Goal: Task Accomplishment & Management: Manage account settings

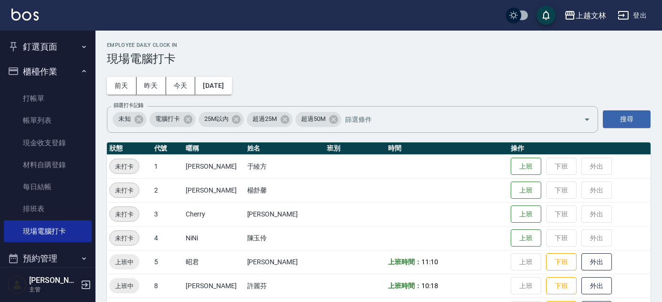
scroll to position [434, 0]
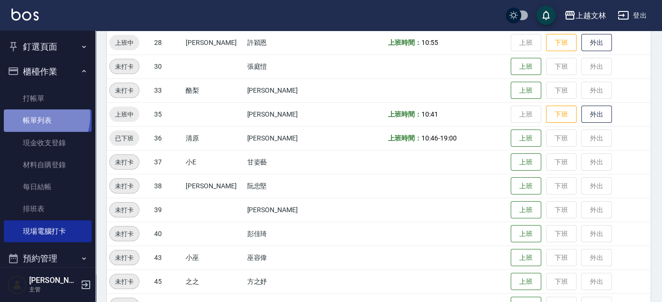
drag, startPoint x: 32, startPoint y: 115, endPoint x: 63, endPoint y: 123, distance: 32.4
click at [32, 115] on link "帳單列表" at bounding box center [48, 120] width 88 height 22
click at [63, 123] on link "帳單列表" at bounding box center [48, 120] width 88 height 22
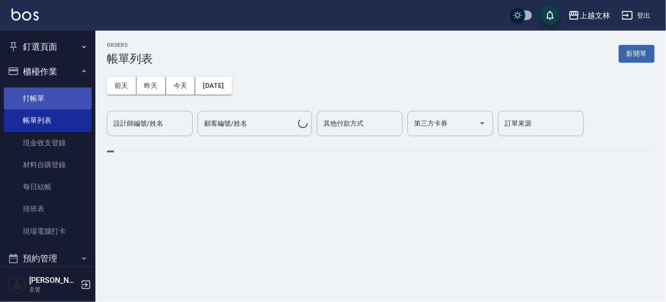
click at [54, 97] on link "打帳單" at bounding box center [48, 98] width 88 height 22
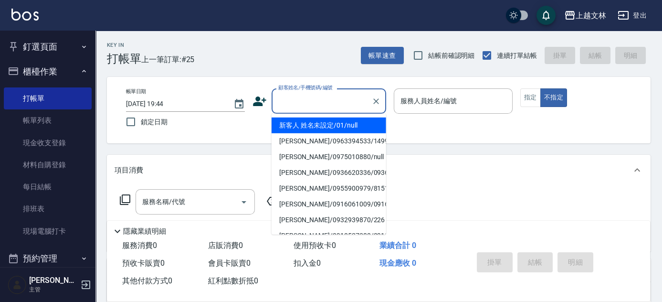
click at [289, 104] on input "顧客姓名/手機號碼/編號" at bounding box center [322, 101] width 92 height 17
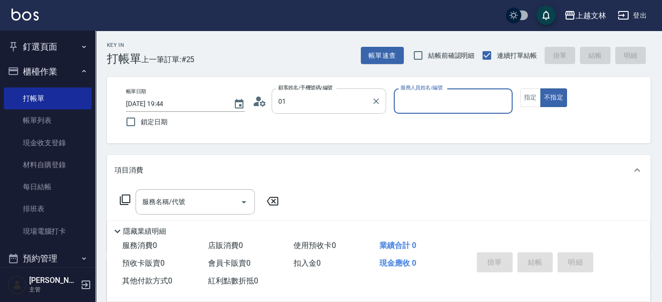
type input "新客人 姓名未設定/01/null"
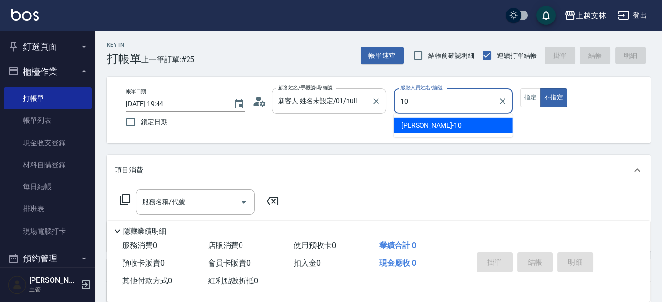
type input "[PERSON_NAME]-10"
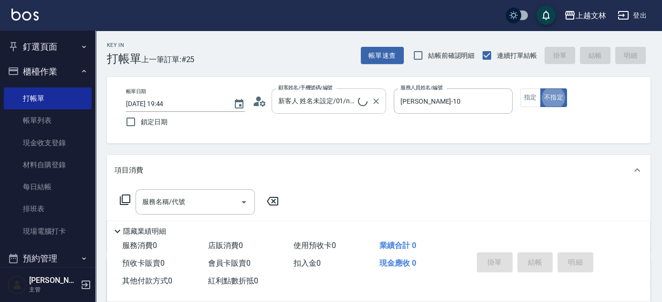
type button "false"
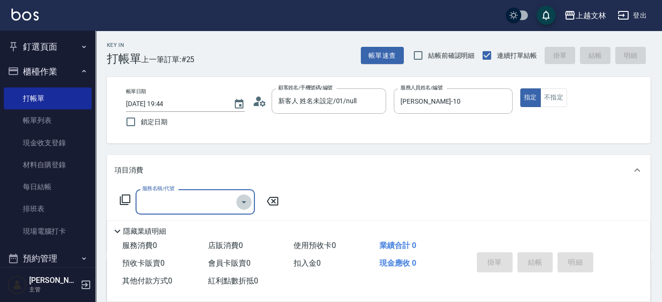
click at [244, 202] on icon "Open" at bounding box center [243, 202] width 5 height 2
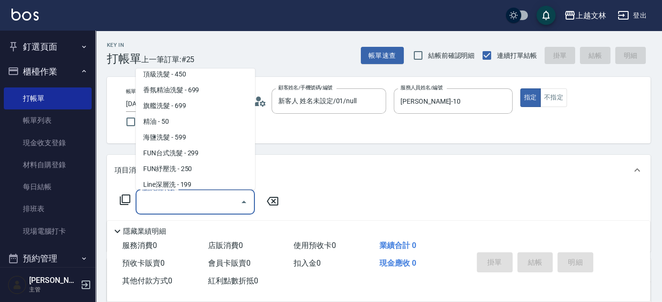
scroll to position [38, 0]
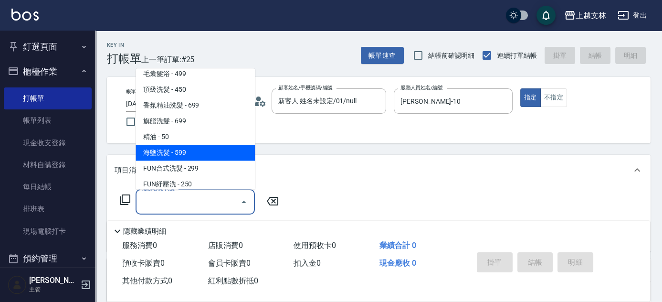
click at [184, 148] on span "海鹽洗髮 - 599" at bounding box center [194, 153] width 119 height 16
type input "海鹽洗髮(110)"
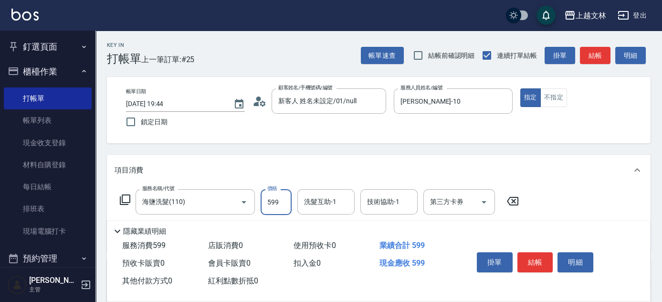
click at [280, 195] on input "599" at bounding box center [275, 202] width 31 height 26
type input "699"
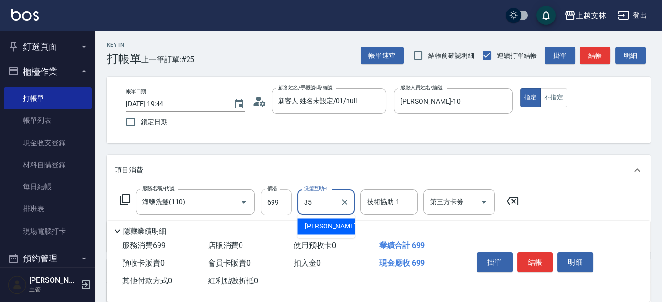
type input "[PERSON_NAME]-35"
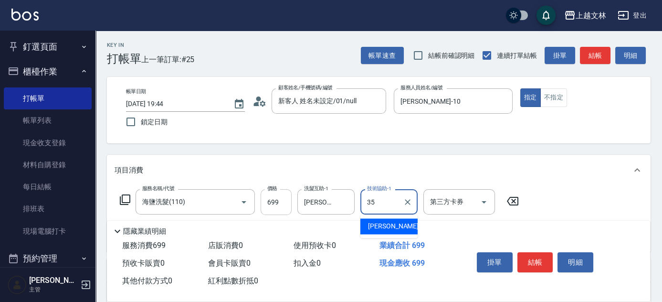
type input "[PERSON_NAME]-35"
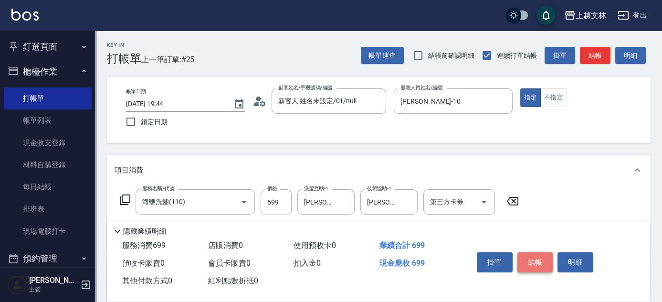
click at [541, 255] on button "結帳" at bounding box center [535, 262] width 36 height 20
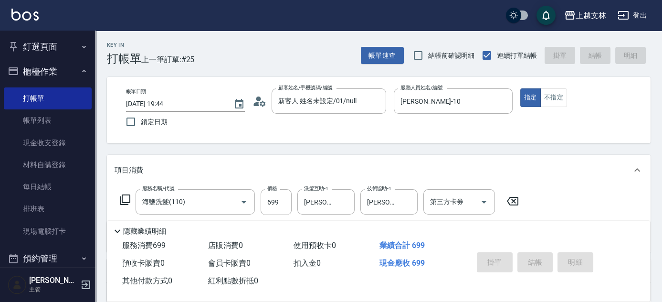
type input "[DATE] 19:45"
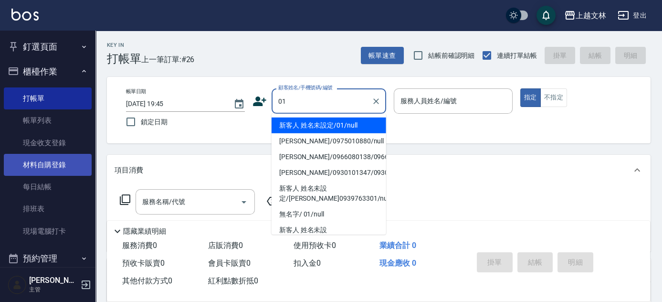
type input "新客人 姓名未設定/01/null"
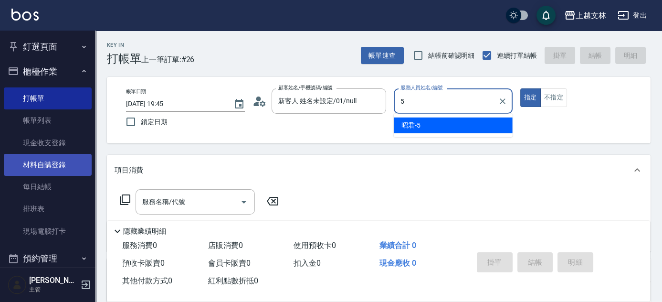
type input "昭君-5"
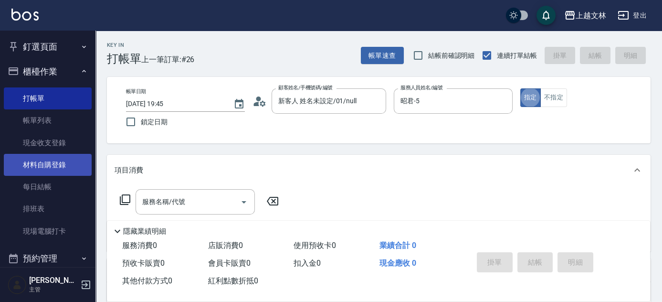
type button "true"
click at [189, 200] on input "服務名稱/代號" at bounding box center [188, 201] width 96 height 17
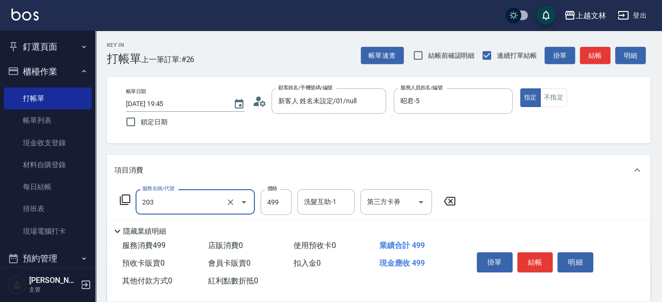
type input "B級洗+剪(203)"
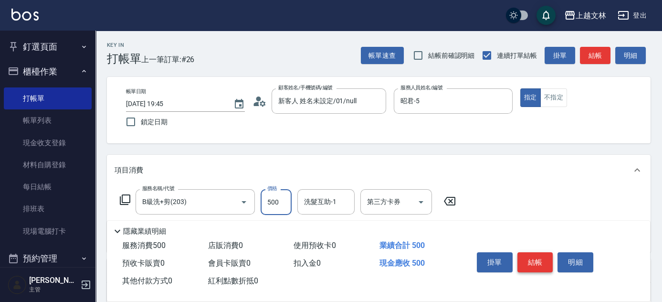
type input "500"
click at [542, 263] on button "結帳" at bounding box center [535, 262] width 36 height 20
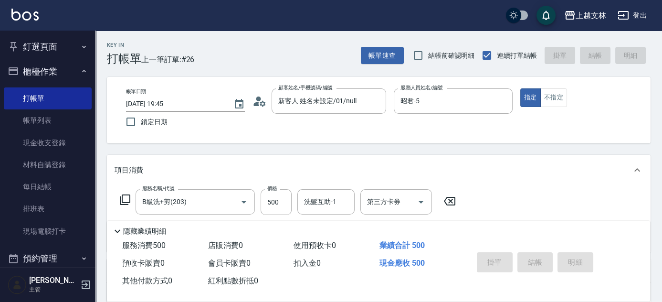
type input "[DATE] 19:47"
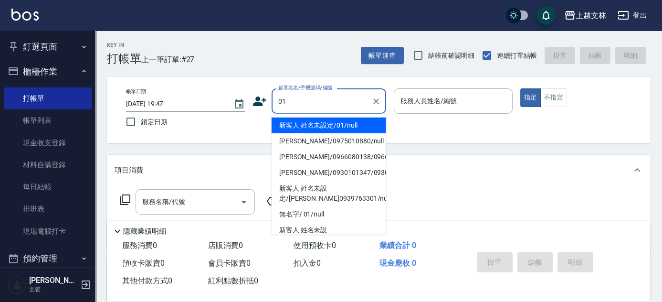
type input "01"
type input "9"
type input "新客人 姓名未設定/01/null"
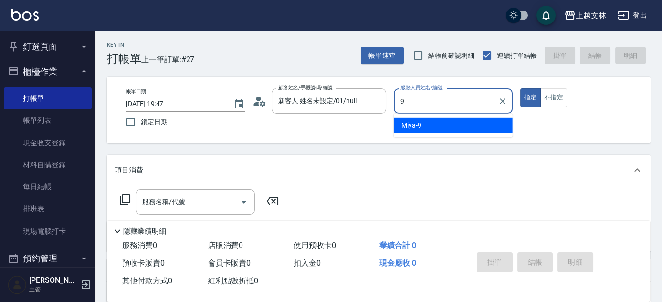
type input "Miya-9"
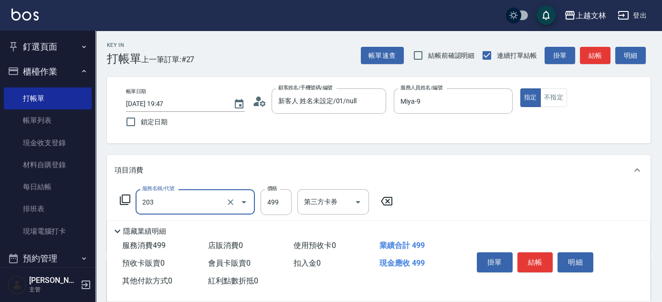
type input "B級洗+剪(203)"
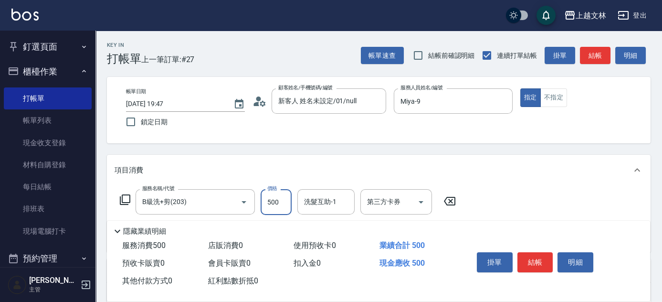
type input "500"
click at [533, 259] on button "結帳" at bounding box center [535, 262] width 36 height 20
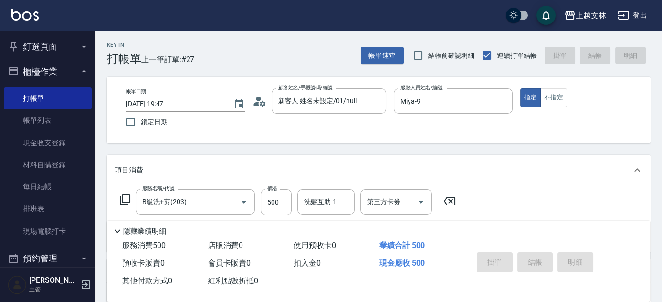
type input "[DATE] 19:55"
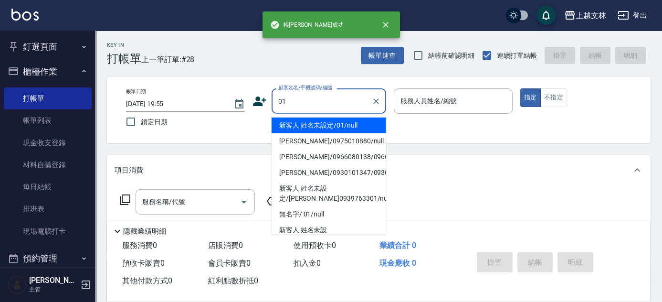
type input "01"
type input "9"
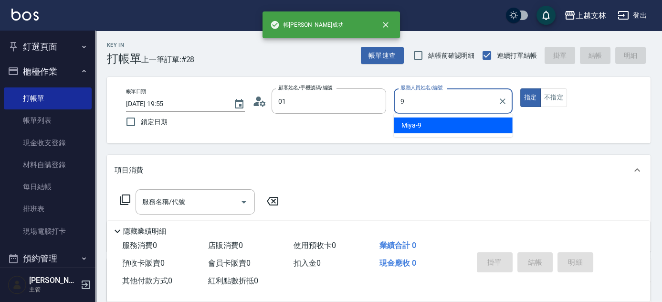
type input "新客人 姓名未設定/01/null"
type input "Miya-9"
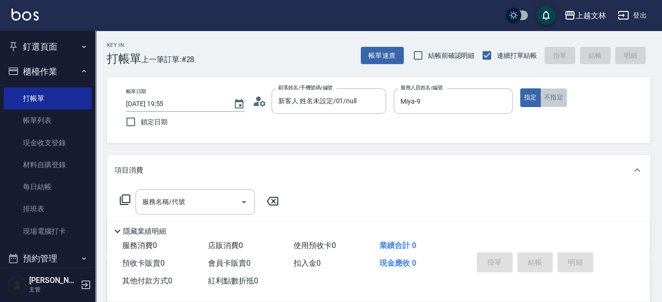
click at [552, 94] on button "不指定" at bounding box center [553, 97] width 27 height 19
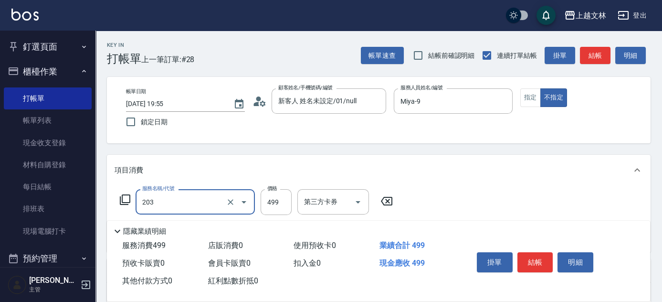
type input "B級洗+剪(203)"
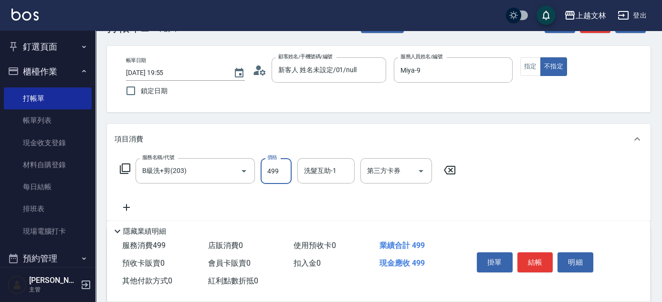
scroll to position [31, 0]
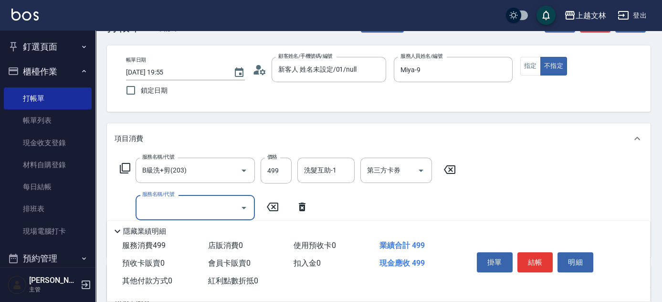
drag, startPoint x: 223, startPoint y: 206, endPoint x: 222, endPoint y: 201, distance: 4.9
click at [223, 206] on input "服務名稱/代號" at bounding box center [188, 207] width 96 height 17
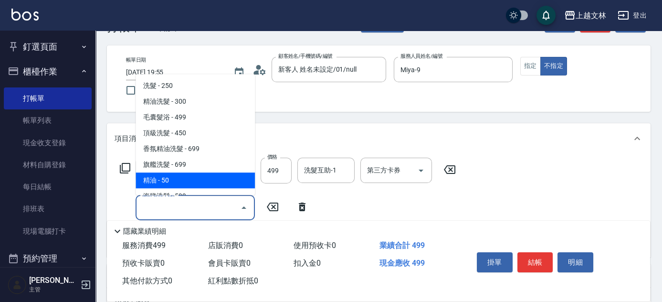
click at [222, 175] on span "精油 - 50" at bounding box center [194, 180] width 119 height 16
type input "精油(107)"
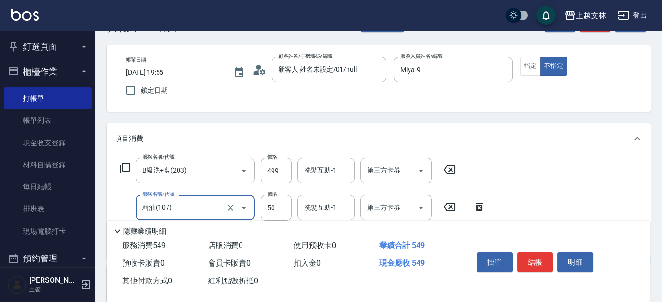
click at [544, 252] on button "結帳" at bounding box center [535, 262] width 36 height 20
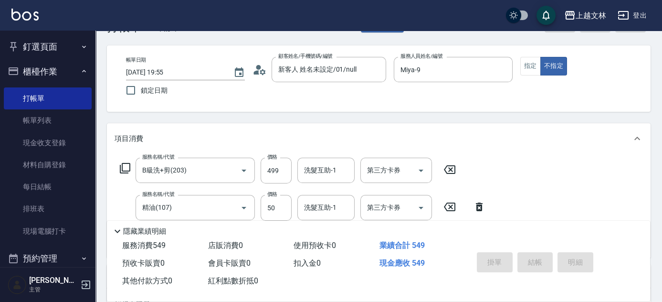
type input "[DATE] 19:56"
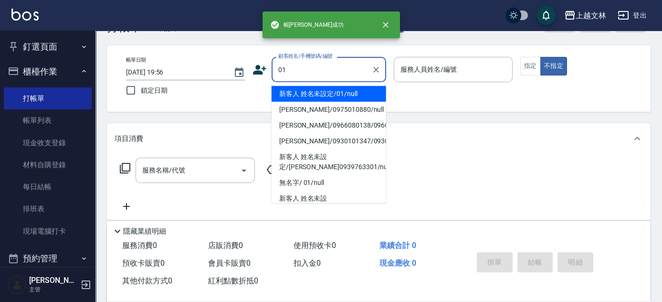
type input "新客人 姓名未設定/01/null"
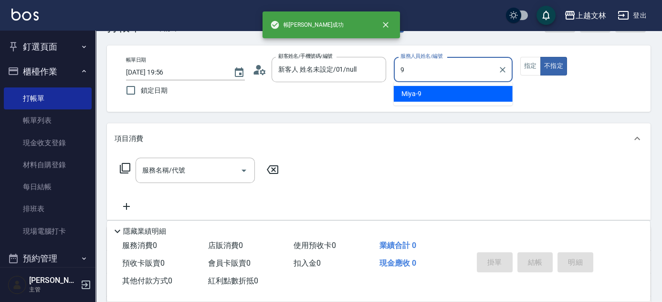
type input "Miya-9"
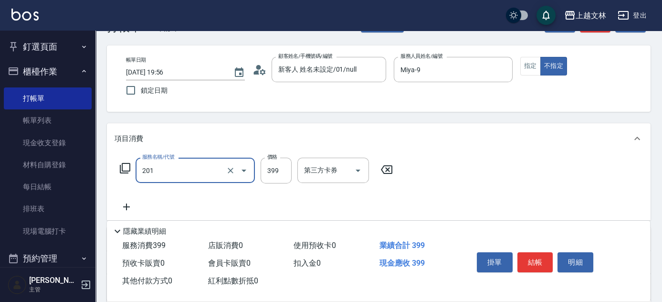
type input "B級單剪(201)"
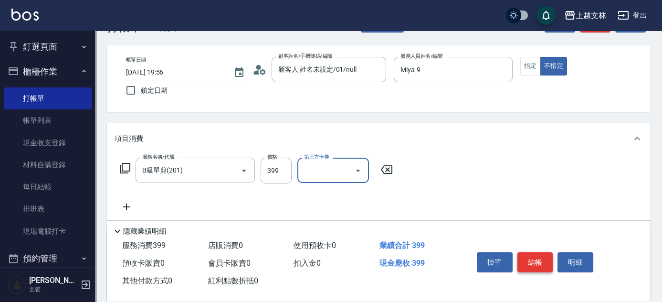
click at [539, 254] on button "結帳" at bounding box center [535, 262] width 36 height 20
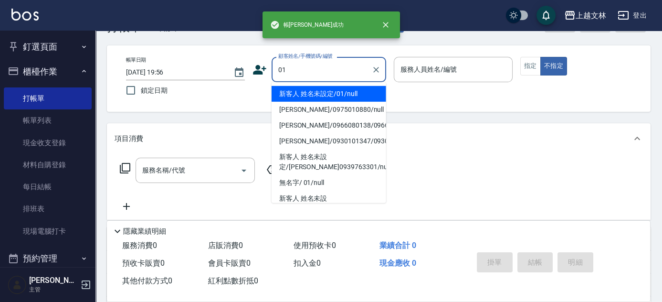
type input "新客人 姓名未設定/01/null"
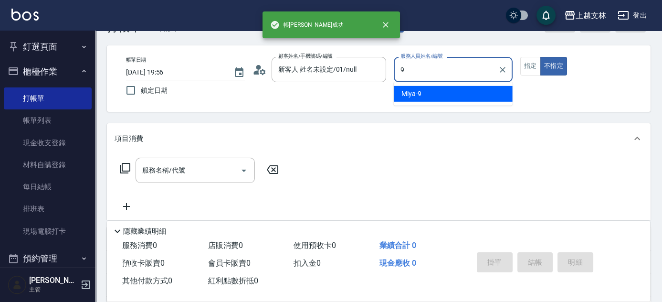
type input "Miya-9"
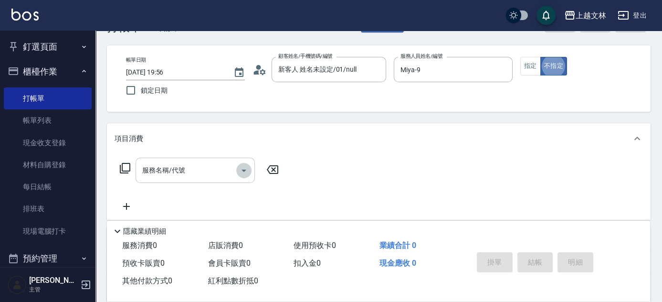
click at [238, 174] on icon "Open" at bounding box center [243, 170] width 11 height 11
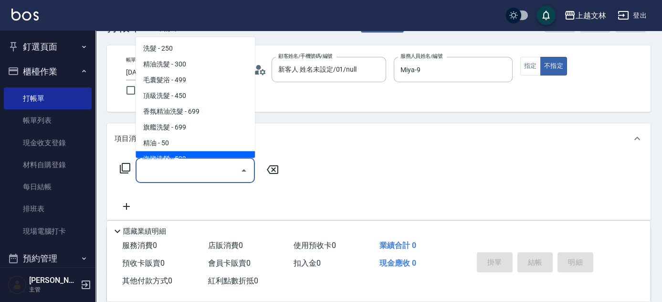
click at [239, 155] on span "海鹽洗髮 - 599" at bounding box center [194, 159] width 119 height 16
type input "海鹽洗髮(110)"
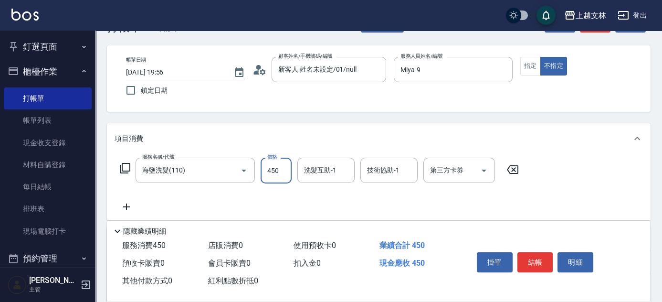
type input "450"
click at [531, 256] on button "結帳" at bounding box center [535, 262] width 36 height 20
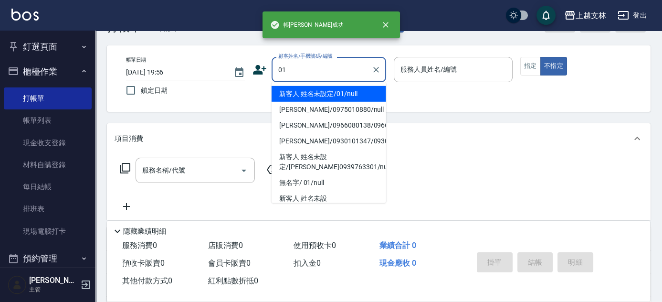
type input "新客人 姓名未設定/01/null"
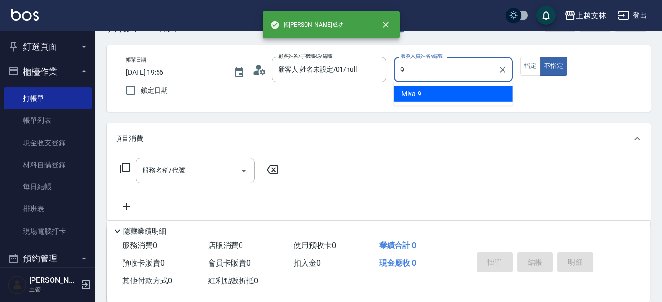
type input "Miya-9"
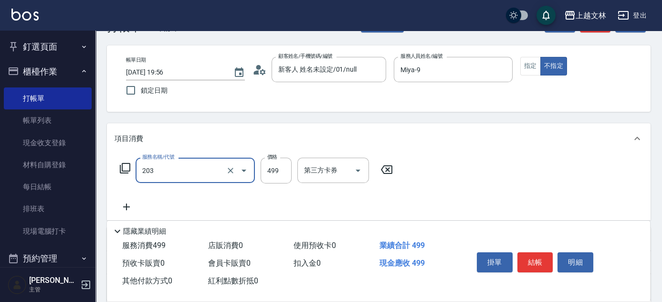
type input "B級洗+剪(203)"
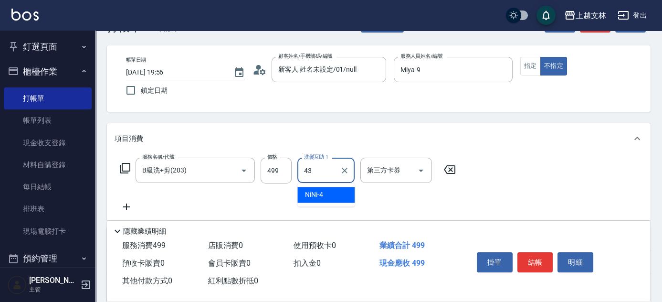
type input "小巫-43"
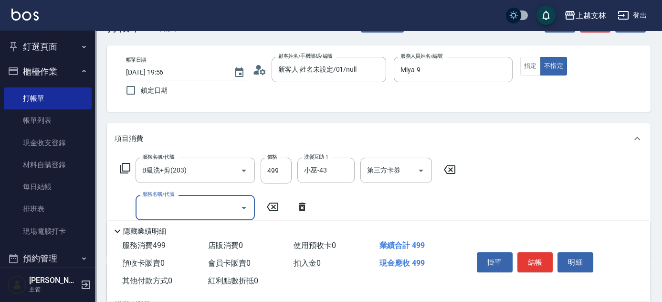
click at [219, 203] on input "服務名稱/代號" at bounding box center [188, 207] width 96 height 17
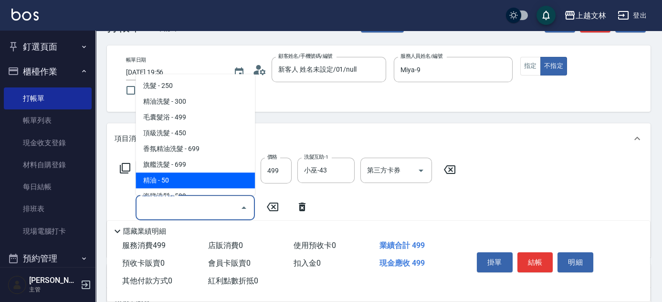
click at [216, 183] on span "精油 - 50" at bounding box center [194, 180] width 119 height 16
type input "精油(107)"
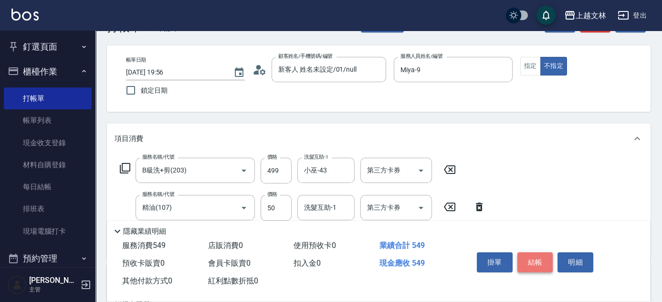
click at [533, 252] on button "結帳" at bounding box center [535, 262] width 36 height 20
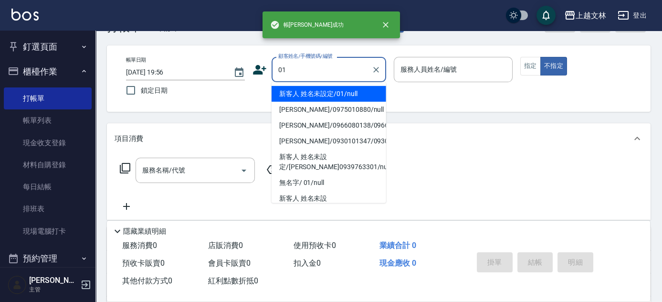
type input "新客人 姓名未設定/01/null"
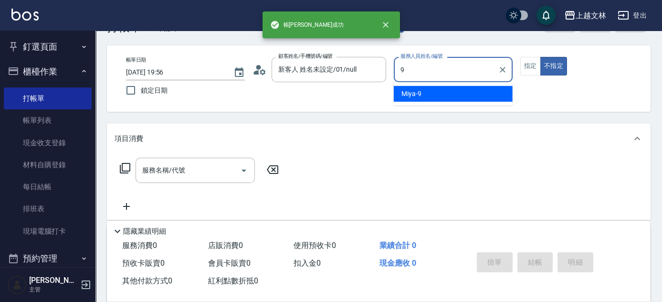
type input "Miya-9"
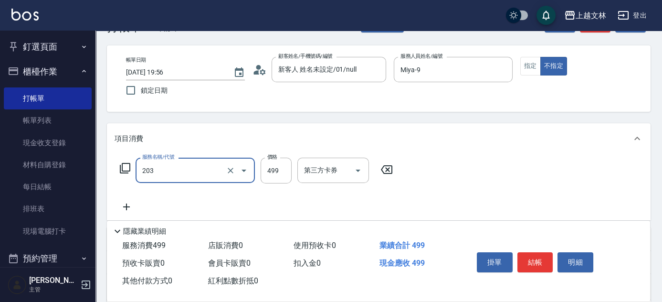
type input "B級洗+剪(203)"
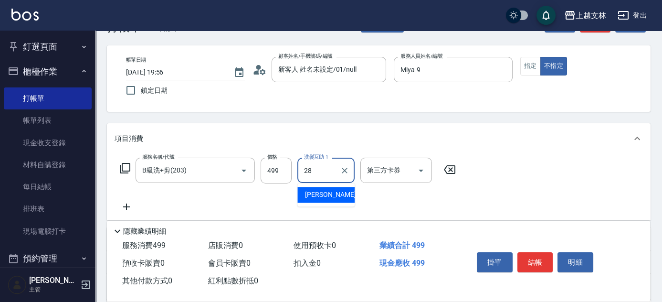
type input "[PERSON_NAME]-28"
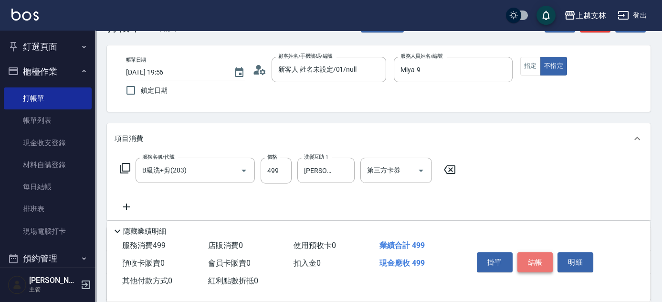
click at [540, 258] on button "結帳" at bounding box center [535, 262] width 36 height 20
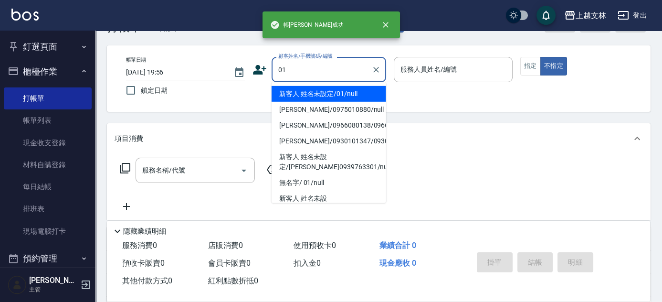
type input "01"
type input "9"
type input "新客人 姓名未設定/01/null"
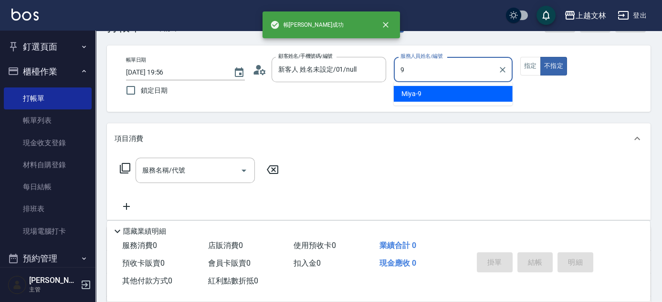
type input "Miya-9"
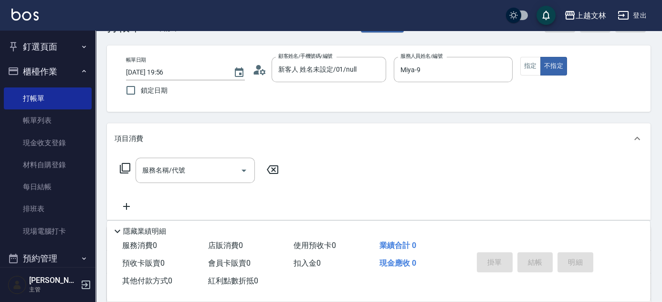
click at [121, 165] on icon at bounding box center [124, 167] width 11 height 11
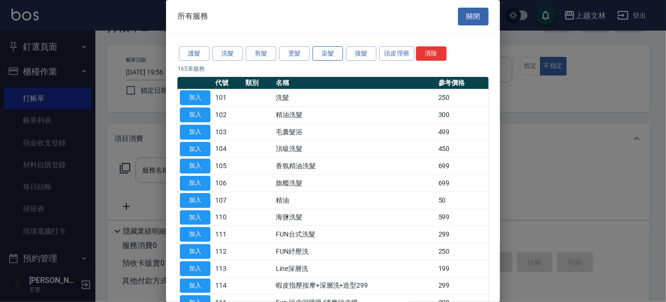
click at [329, 49] on button "染髮" at bounding box center [327, 53] width 31 height 15
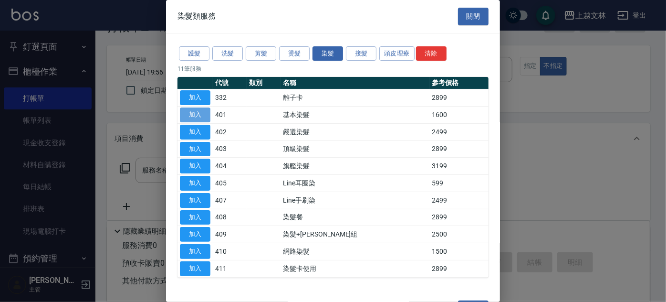
click at [201, 116] on button "加入" at bounding box center [195, 114] width 31 height 15
type input "基本染髮(401)"
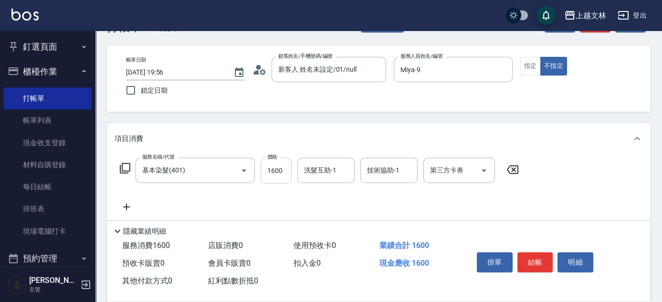
click at [271, 181] on input "1600" at bounding box center [275, 170] width 31 height 26
type input "1399"
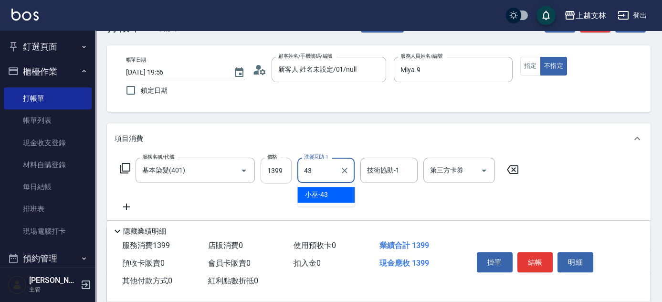
type input "小巫-43"
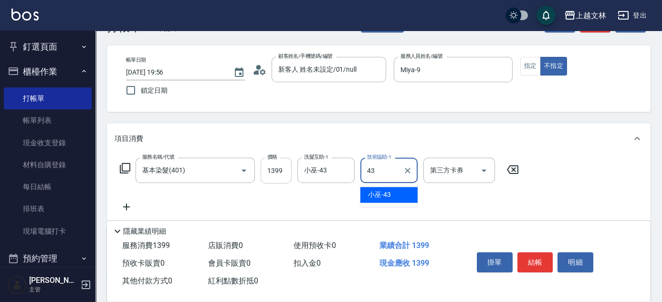
type input "小巫-43"
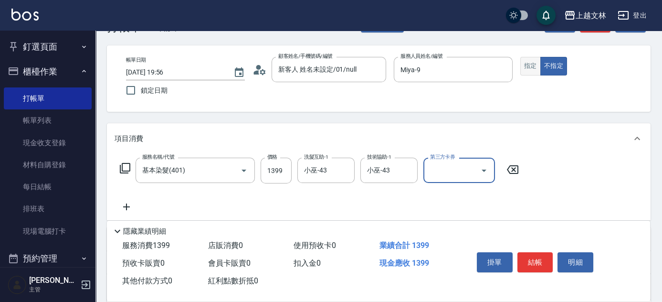
click at [525, 71] on button "指定" at bounding box center [530, 66] width 21 height 19
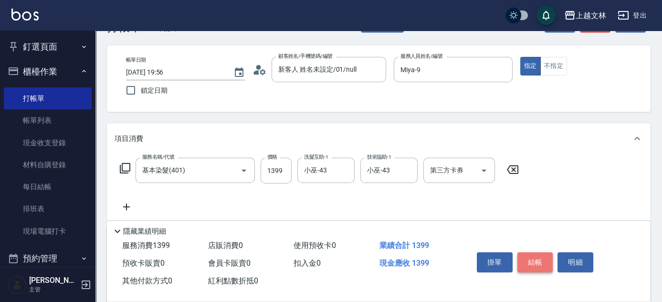
click at [541, 256] on button "結帳" at bounding box center [535, 262] width 36 height 20
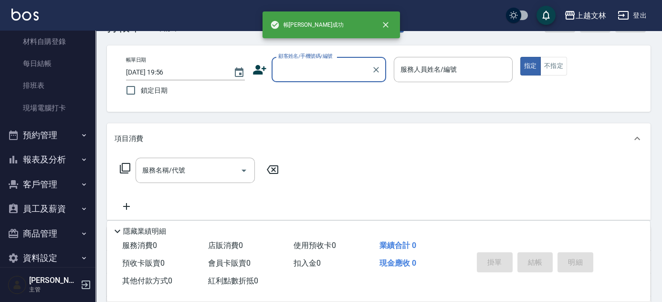
scroll to position [125, 0]
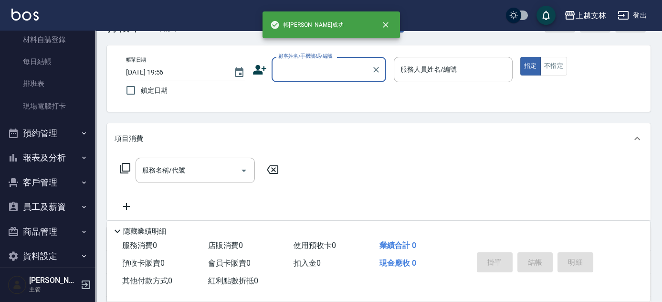
drag, startPoint x: 56, startPoint y: 156, endPoint x: 67, endPoint y: 136, distance: 22.4
click at [56, 156] on button "報表及分析" at bounding box center [48, 157] width 88 height 25
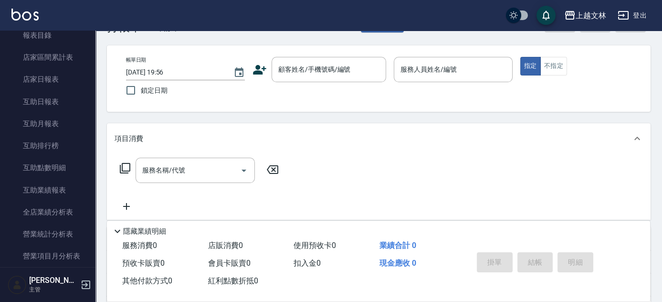
scroll to position [320, 0]
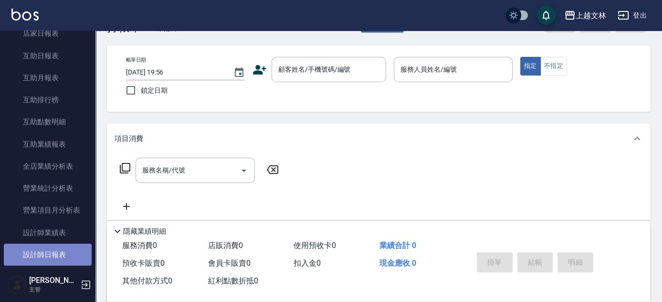
click at [58, 255] on link "設計師日報表" at bounding box center [48, 254] width 88 height 22
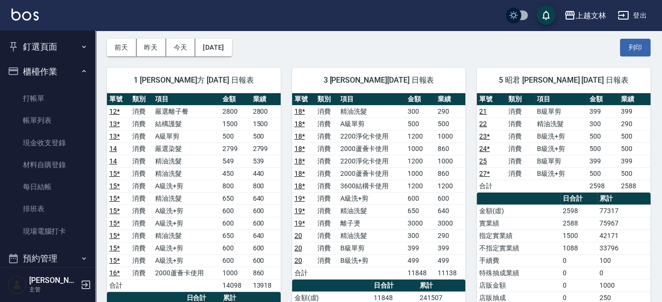
scroll to position [27, 0]
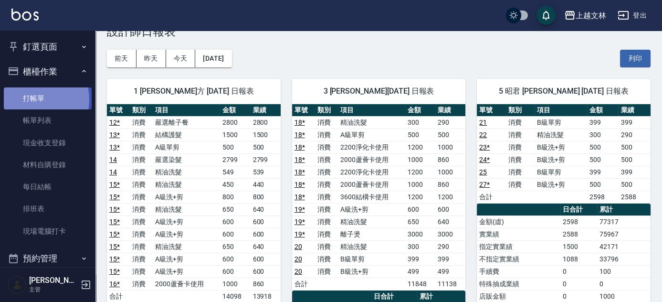
click at [31, 99] on link "打帳單" at bounding box center [48, 98] width 88 height 22
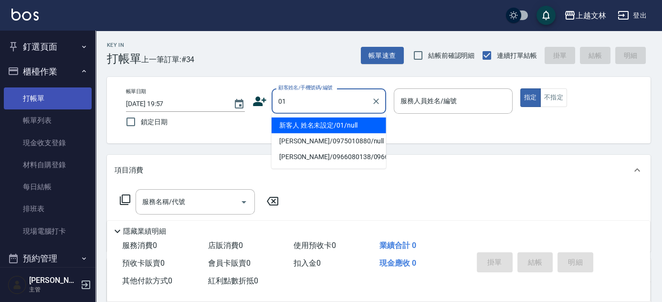
type input "新客人 姓名未設定/01/null"
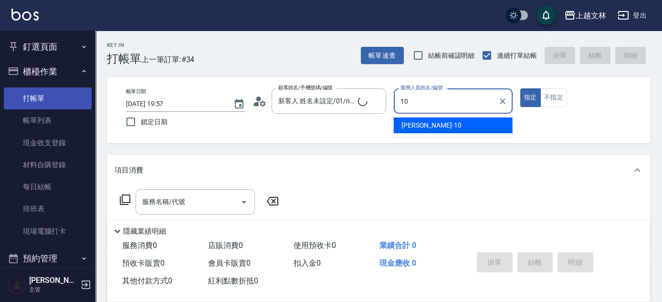
type input "[PERSON_NAME]-10"
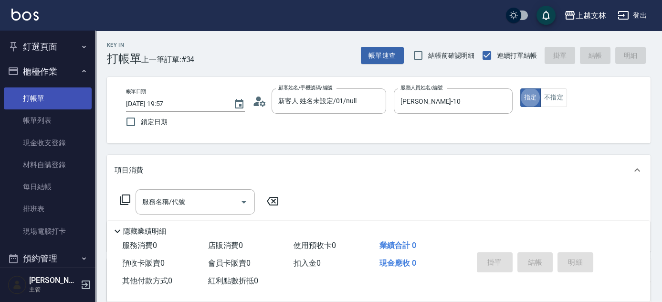
type button "true"
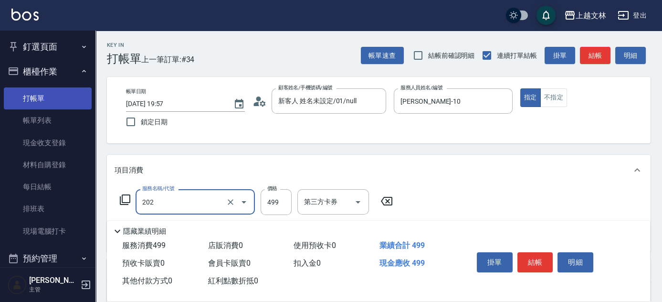
type input "A級單剪(202)"
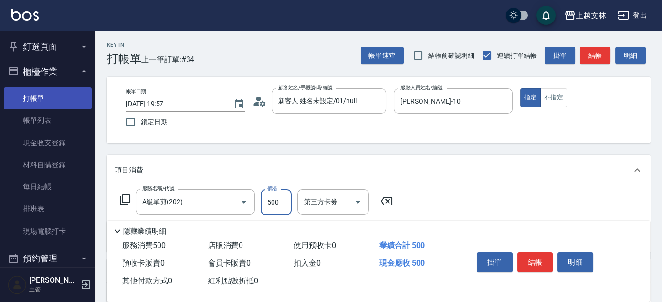
type input "500"
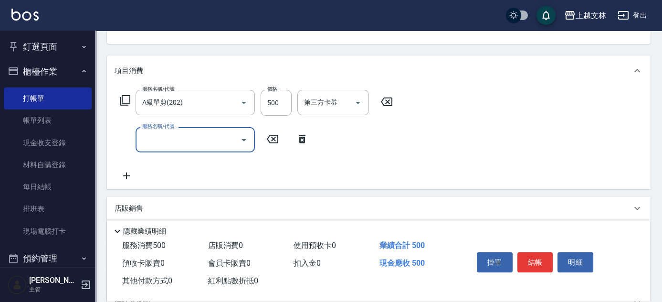
scroll to position [103, 0]
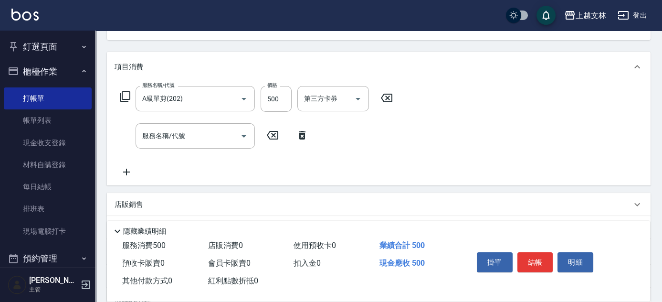
click at [123, 94] on icon at bounding box center [124, 96] width 11 height 11
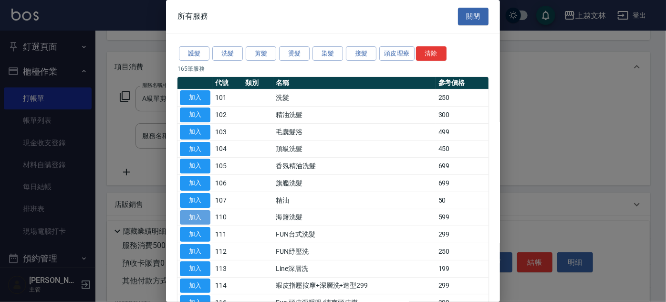
click at [193, 214] on button "加入" at bounding box center [195, 217] width 31 height 15
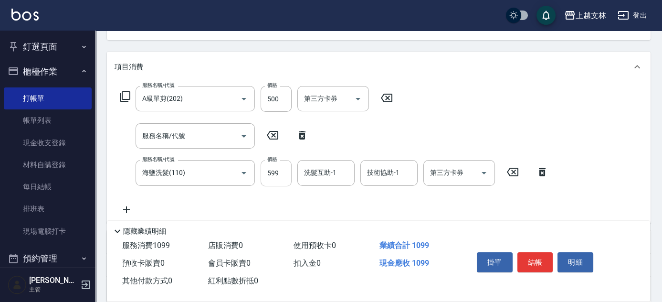
click at [283, 175] on input "599" at bounding box center [275, 173] width 31 height 26
type input "699"
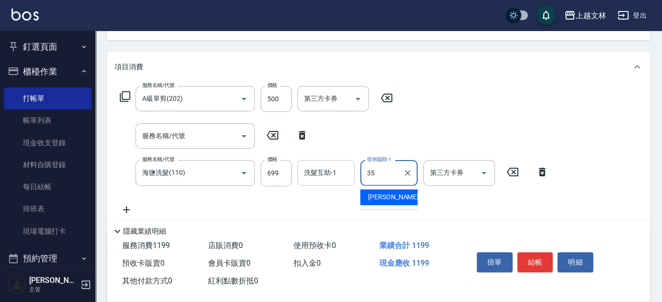
type input "35"
click at [320, 167] on input "洗髮互助-1" at bounding box center [326, 172] width 49 height 17
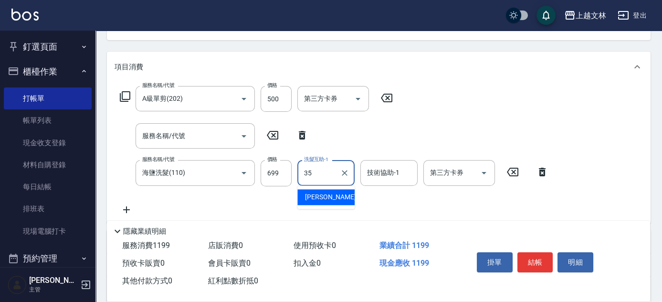
type input "[PERSON_NAME]-35"
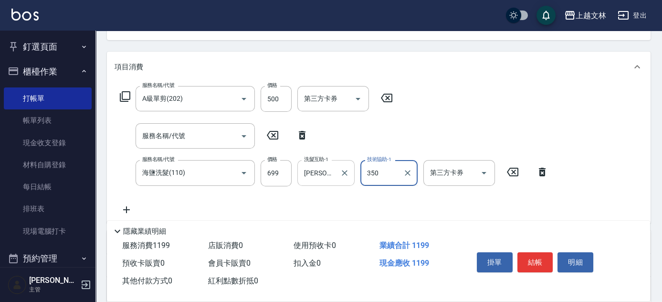
type input "350"
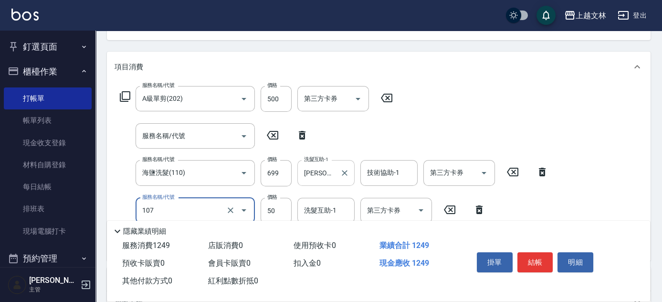
type input "精油(107)"
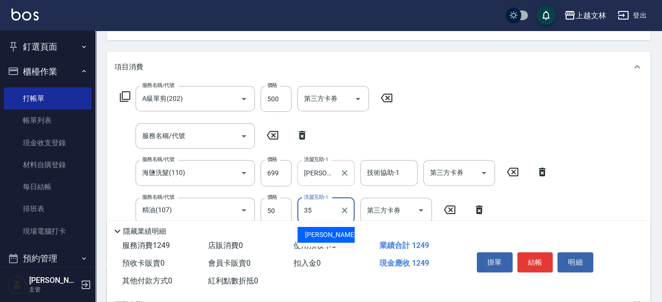
type input "[PERSON_NAME]-35"
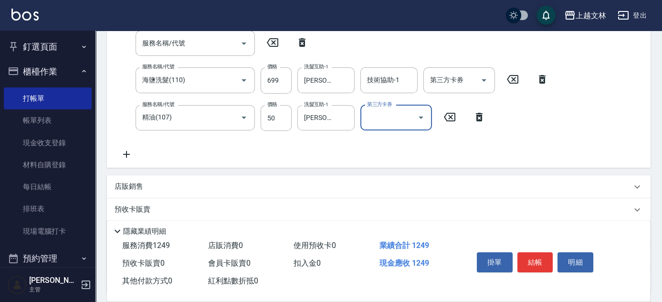
scroll to position [196, 0]
click at [529, 259] on button "結帳" at bounding box center [535, 262] width 36 height 20
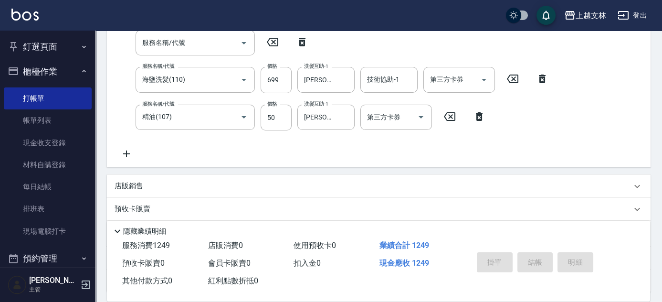
type input "[DATE] 20:11"
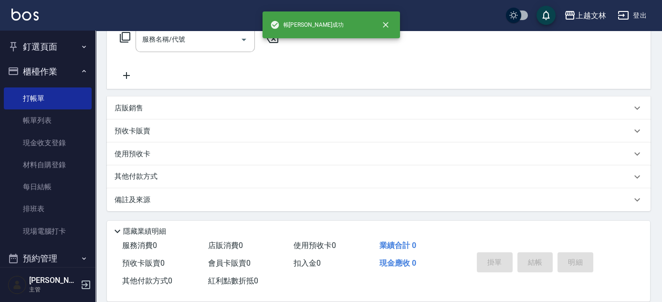
scroll to position [0, 0]
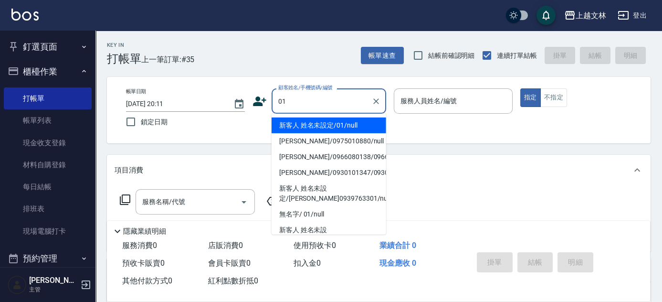
type input "新客人 姓名未設定/01/null"
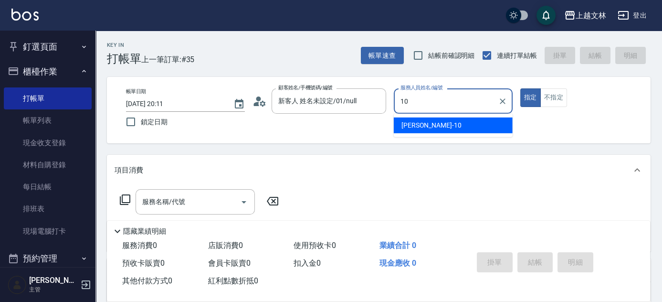
type input "[PERSON_NAME]-10"
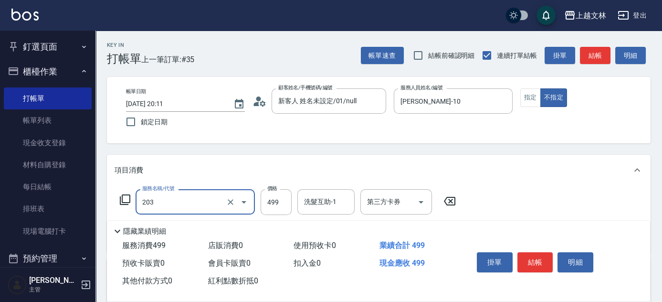
type input "B級洗+剪(203)"
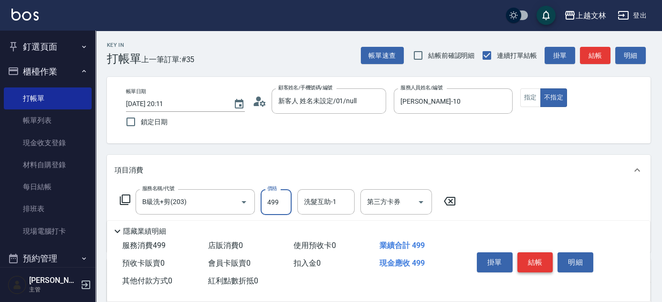
click at [535, 259] on button "結帳" at bounding box center [535, 262] width 36 height 20
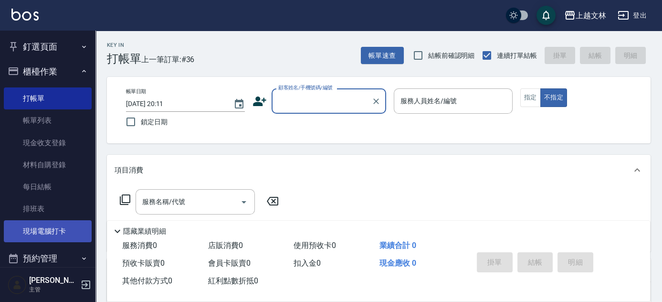
click at [46, 222] on link "現場電腦打卡" at bounding box center [48, 231] width 88 height 22
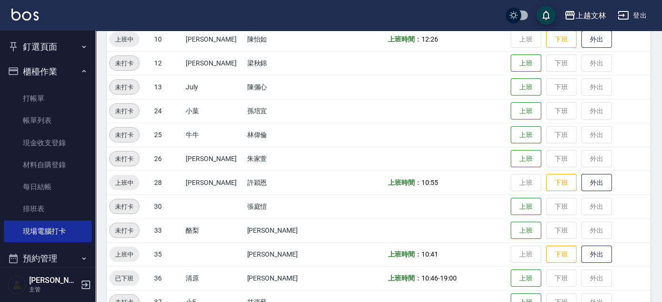
scroll to position [303, 0]
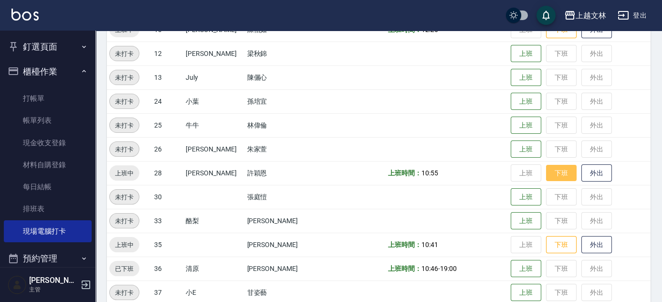
click at [546, 170] on button "下班" at bounding box center [561, 173] width 31 height 17
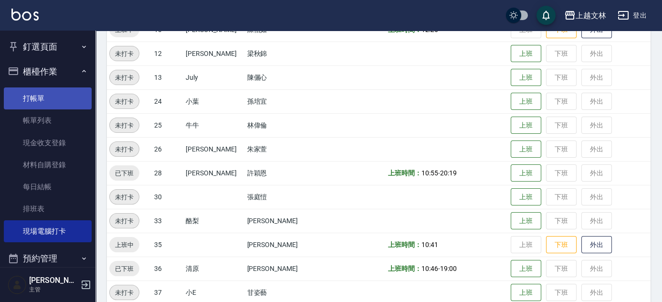
click at [35, 96] on link "打帳單" at bounding box center [48, 98] width 88 height 22
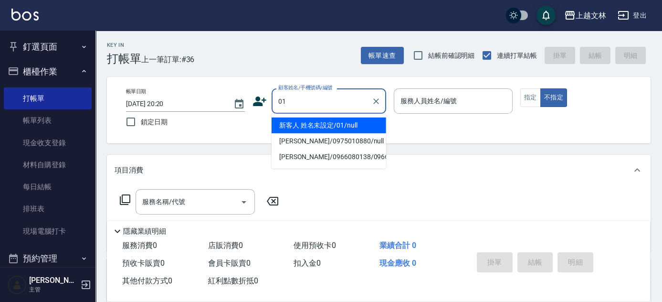
type input "新客人 姓名未設定/01/null"
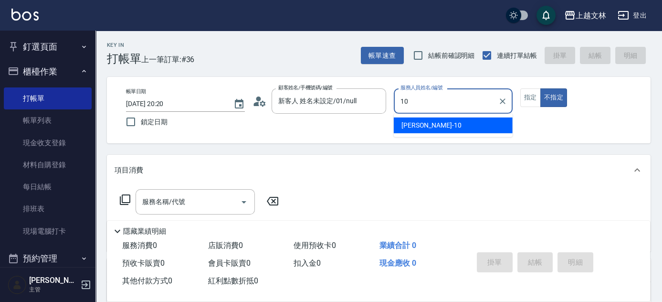
type input "[PERSON_NAME]-10"
type button "false"
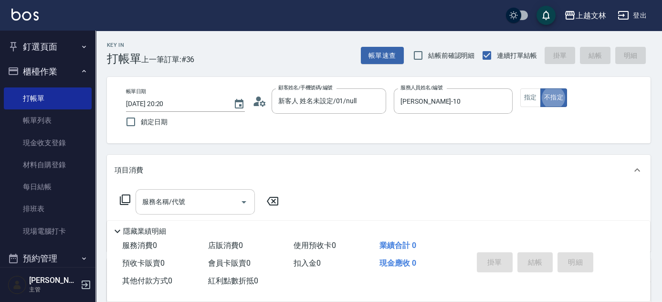
click at [164, 194] on input "服務名稱/代號" at bounding box center [188, 201] width 96 height 17
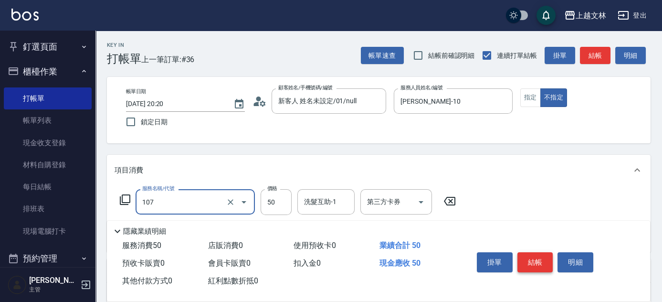
type input "精油(107)"
click at [525, 258] on button "結帳" at bounding box center [535, 262] width 36 height 20
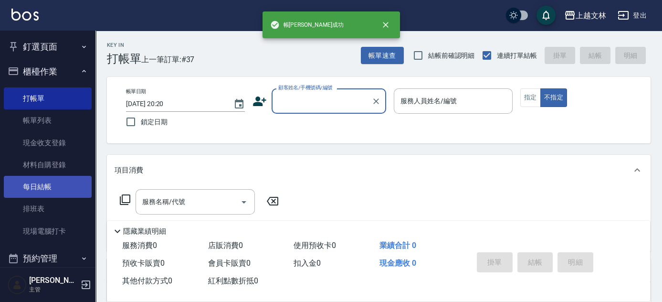
click at [48, 191] on link "每日結帳" at bounding box center [48, 187] width 88 height 22
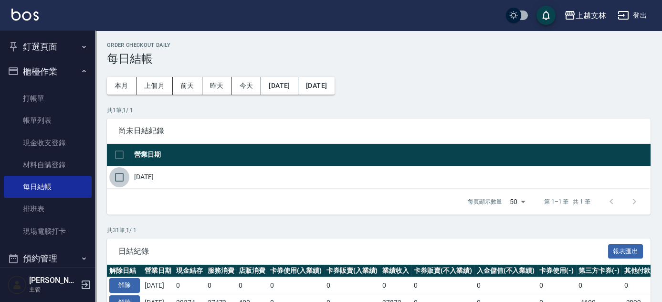
click at [118, 174] on input "checkbox" at bounding box center [119, 177] width 20 height 20
checkbox input "true"
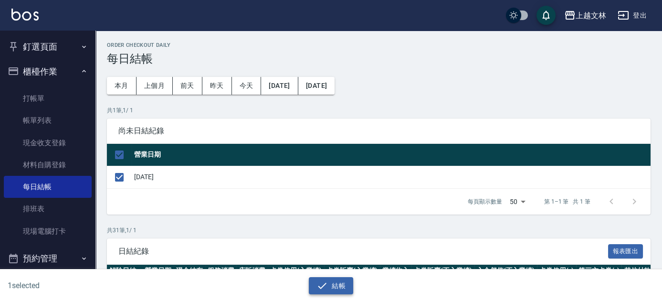
click at [336, 282] on button "結帳" at bounding box center [331, 286] width 44 height 18
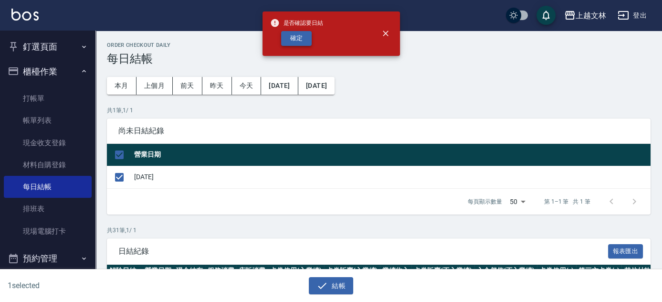
click at [300, 41] on button "確定" at bounding box center [296, 38] width 31 height 15
checkbox input "false"
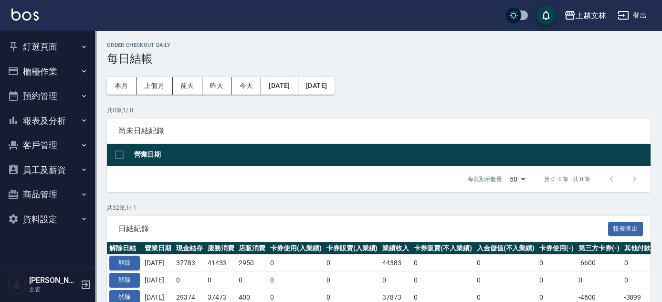
click at [34, 36] on ul "釘選頁面 店家日報表 設計師排行榜 每日結帳" at bounding box center [48, 45] width 88 height 29
click at [36, 40] on button "釘選頁面" at bounding box center [48, 46] width 88 height 25
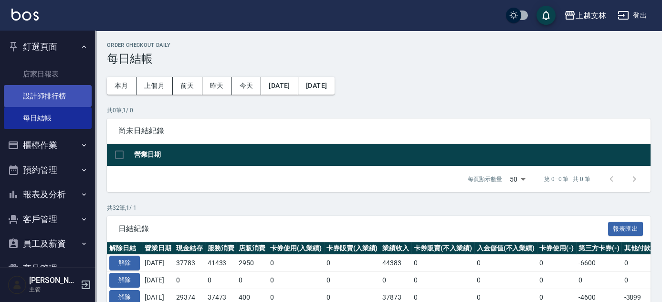
click at [53, 100] on link "設計師排行榜" at bounding box center [48, 96] width 88 height 22
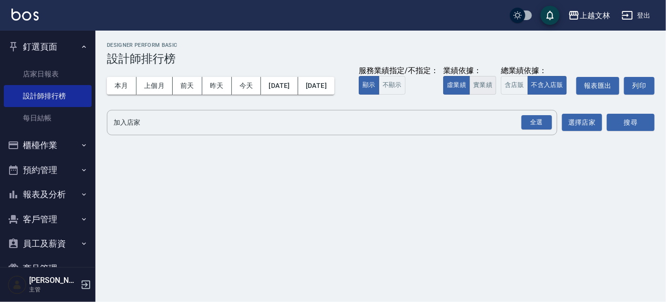
click at [469, 94] on button "實業績" at bounding box center [482, 85] width 27 height 19
click at [534, 130] on div "全選" at bounding box center [536, 122] width 31 height 15
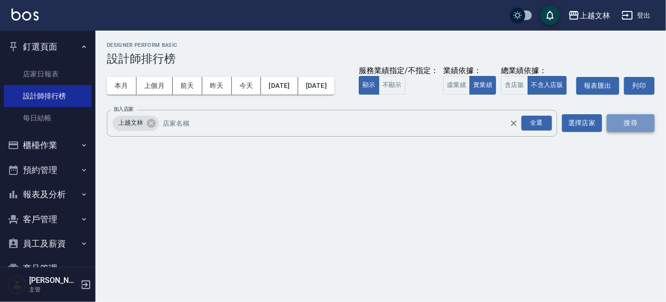
click at [631, 132] on button "搜尋" at bounding box center [631, 123] width 48 height 18
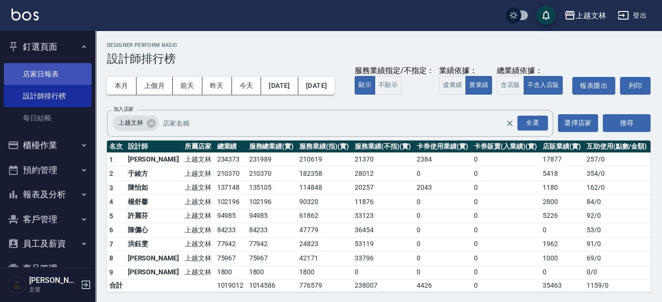
click at [49, 72] on link "店家日報表" at bounding box center [48, 74] width 88 height 22
